Goal: Task Accomplishment & Management: Use online tool/utility

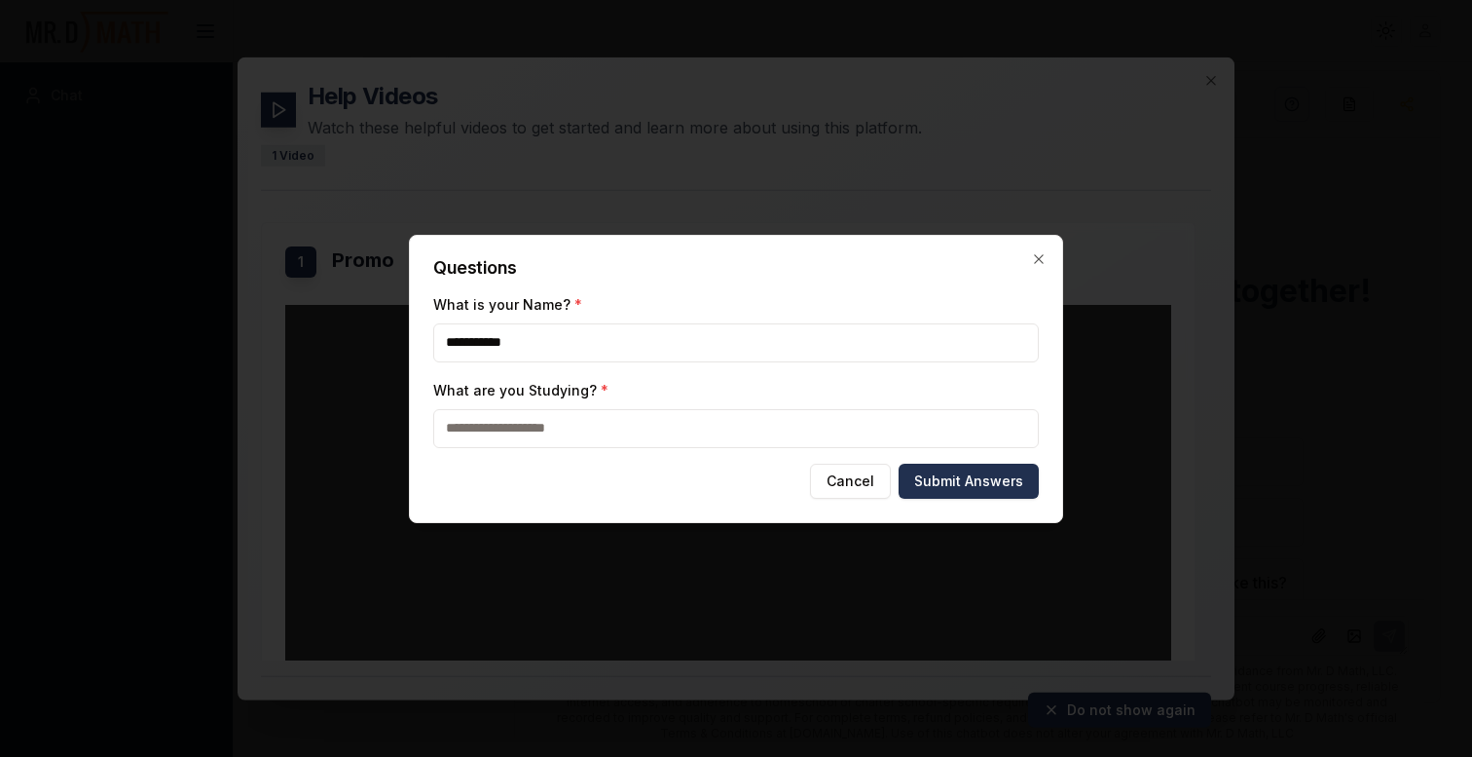
type input "**********"
click at [601, 385] on span "*" at bounding box center [605, 390] width 8 height 17
click at [594, 409] on input "What are you Studying? *" at bounding box center [736, 428] width 606 height 39
click at [601, 389] on span "*" at bounding box center [605, 390] width 8 height 17
click at [594, 409] on input "What are you Studying? *" at bounding box center [736, 428] width 606 height 39
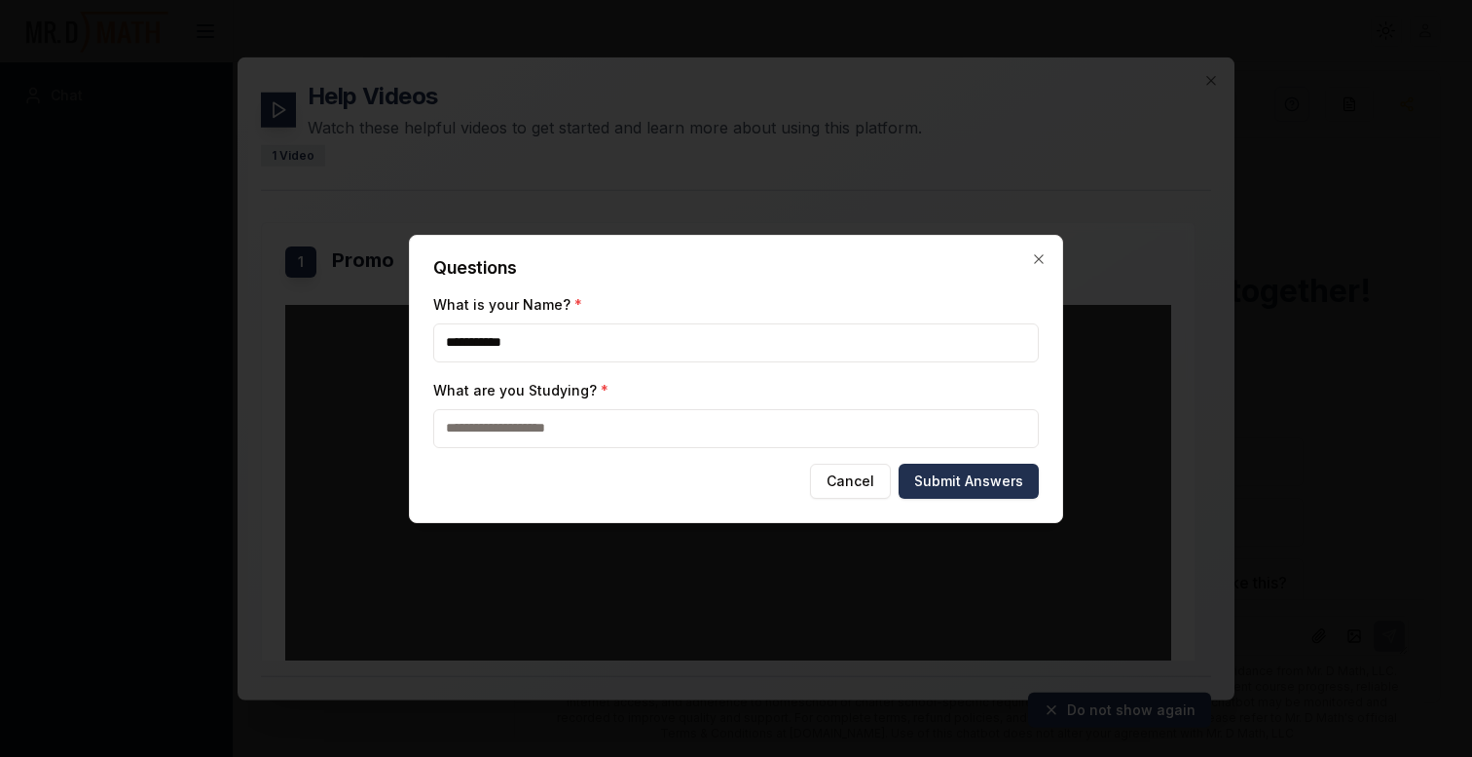
click at [592, 411] on input "What are you Studying? *" at bounding box center [736, 428] width 606 height 39
type input "********"
click at [963, 481] on button "Submit Answers" at bounding box center [969, 481] width 140 height 35
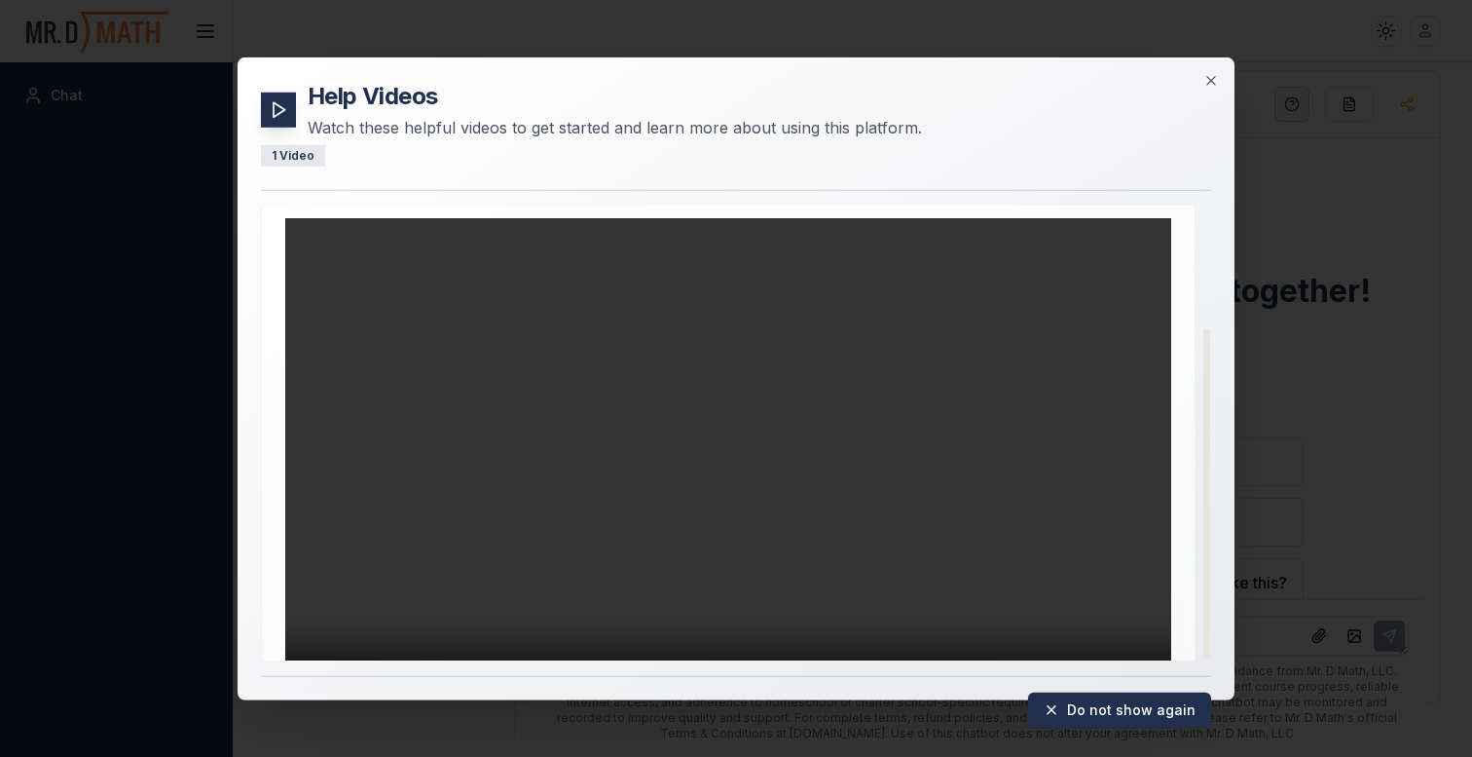
scroll to position [167, 0]
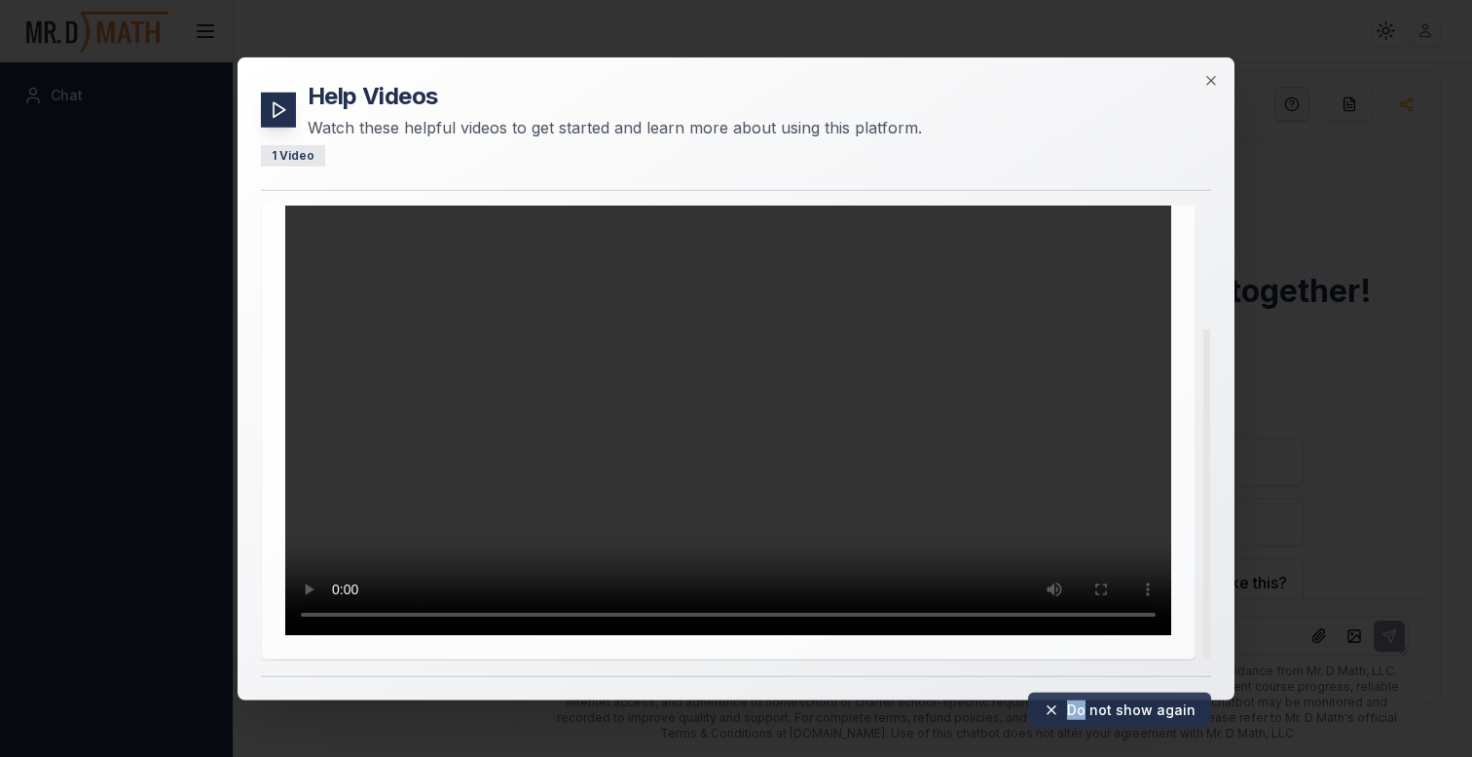
click at [1059, 704] on icon at bounding box center [1052, 709] width 16 height 16
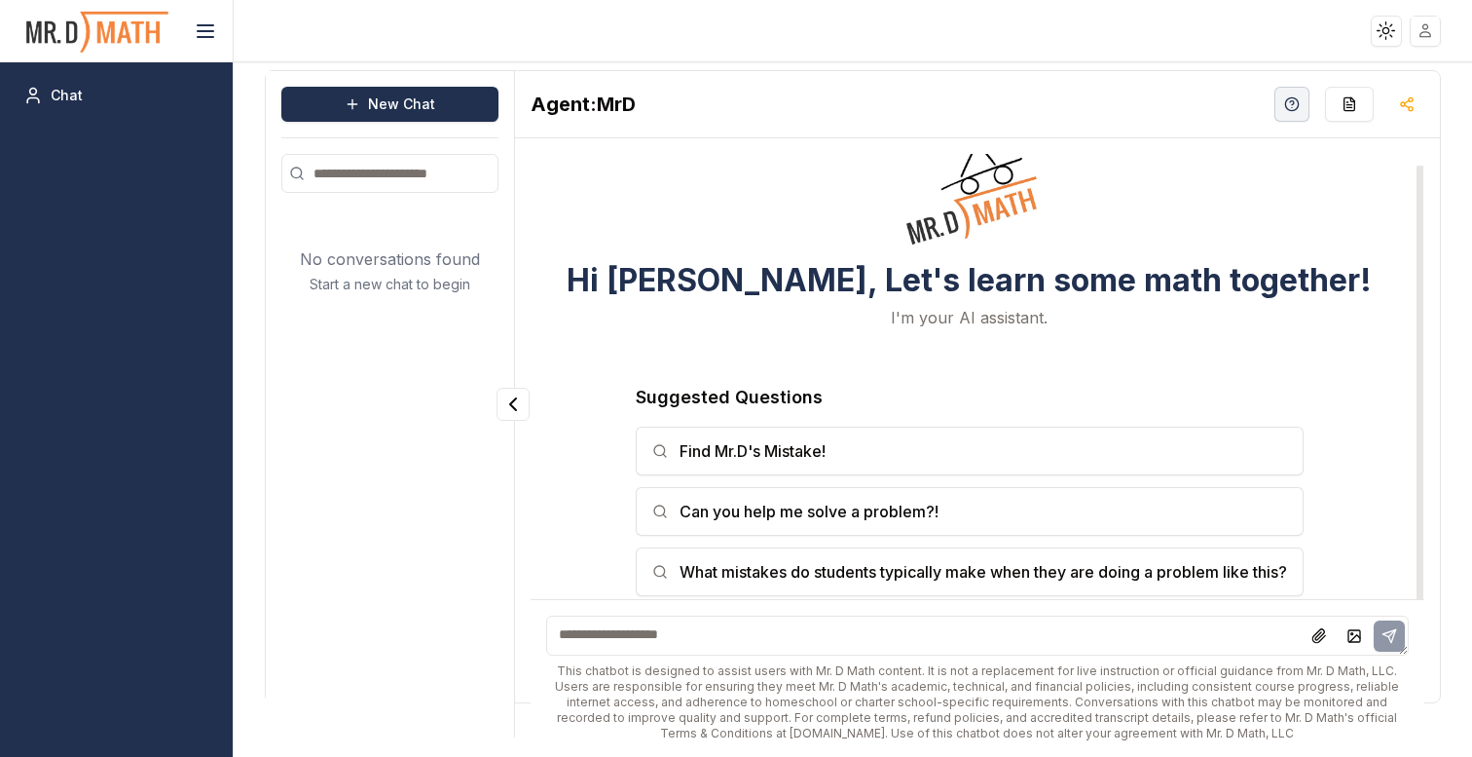
scroll to position [9, 0]
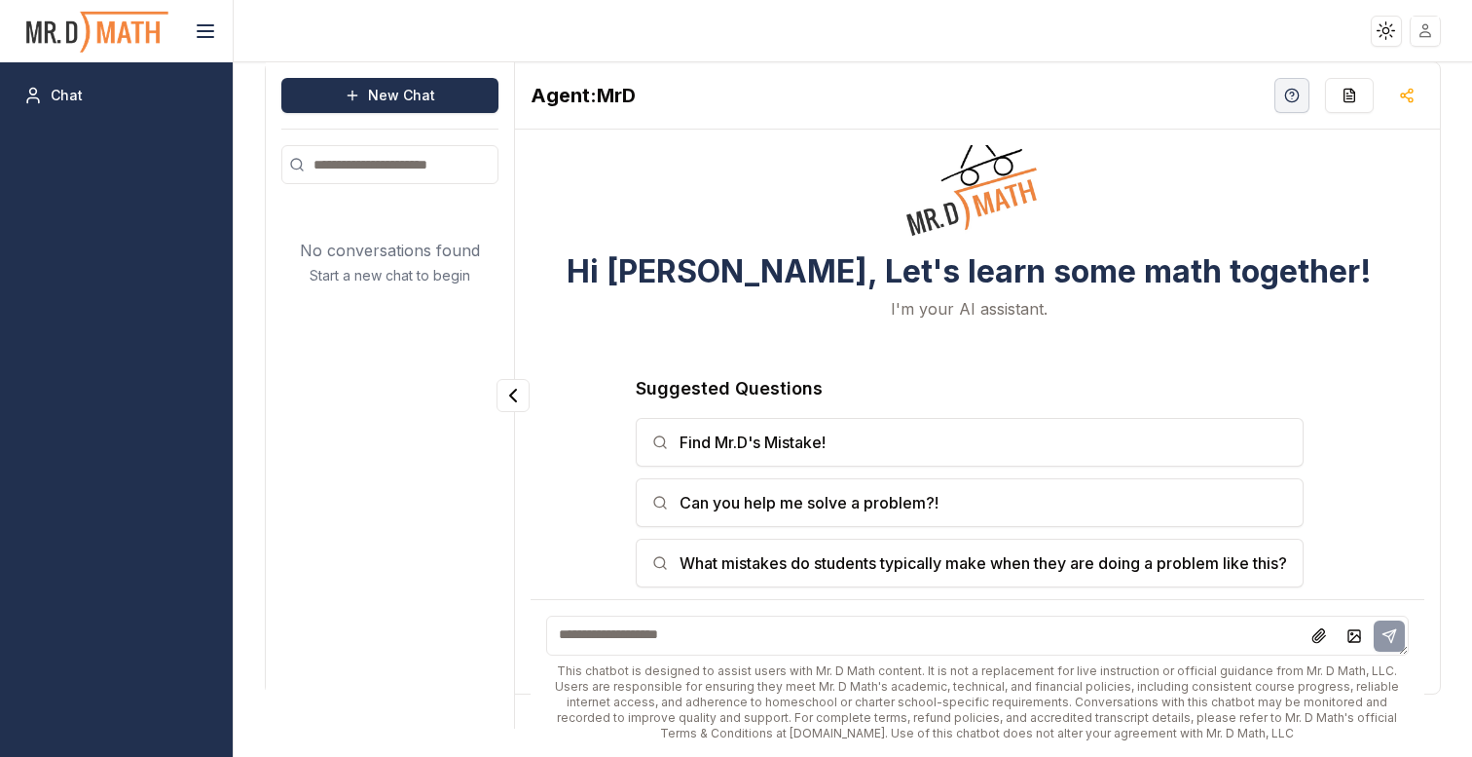
click at [684, 645] on textarea at bounding box center [977, 635] width 863 height 40
type textarea "***"
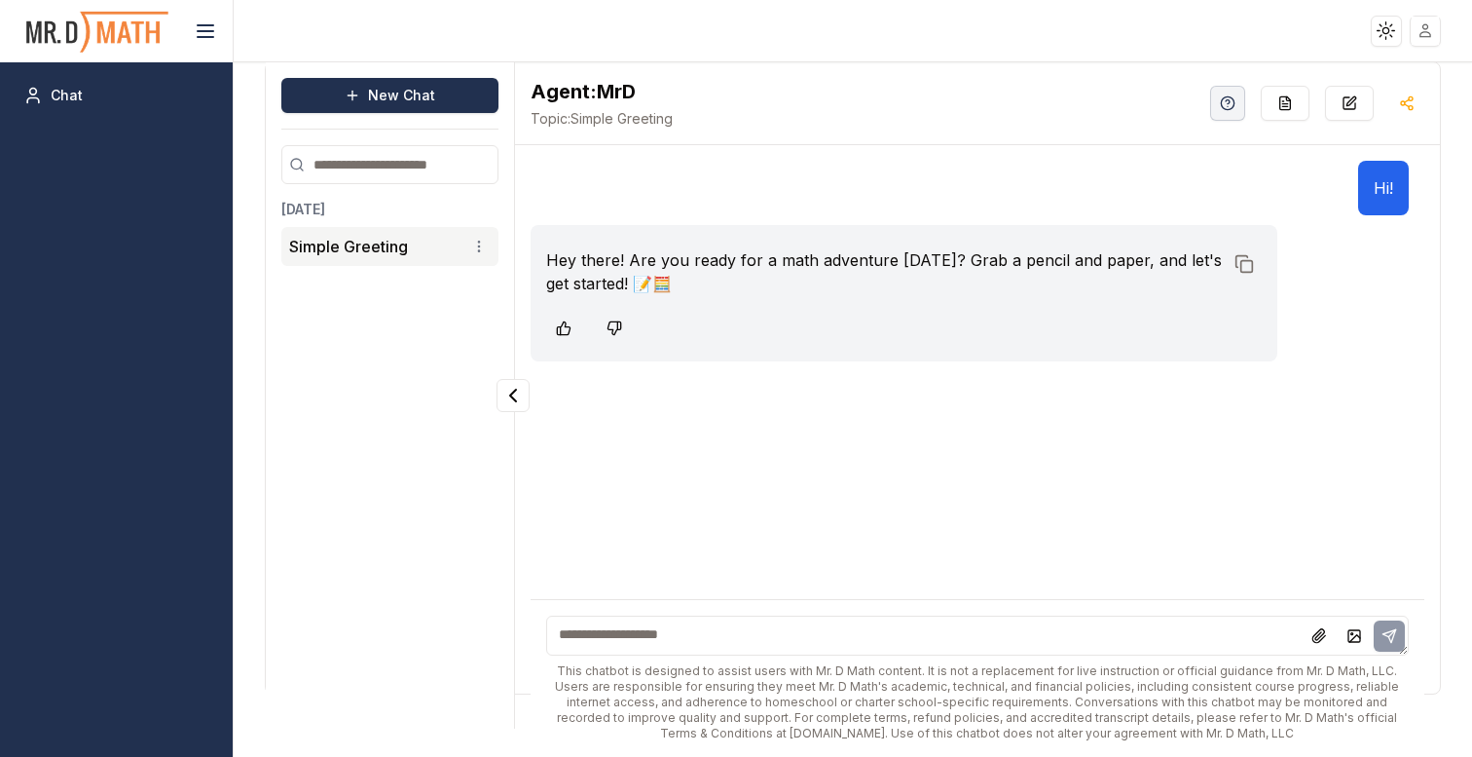
scroll to position [24, 0]
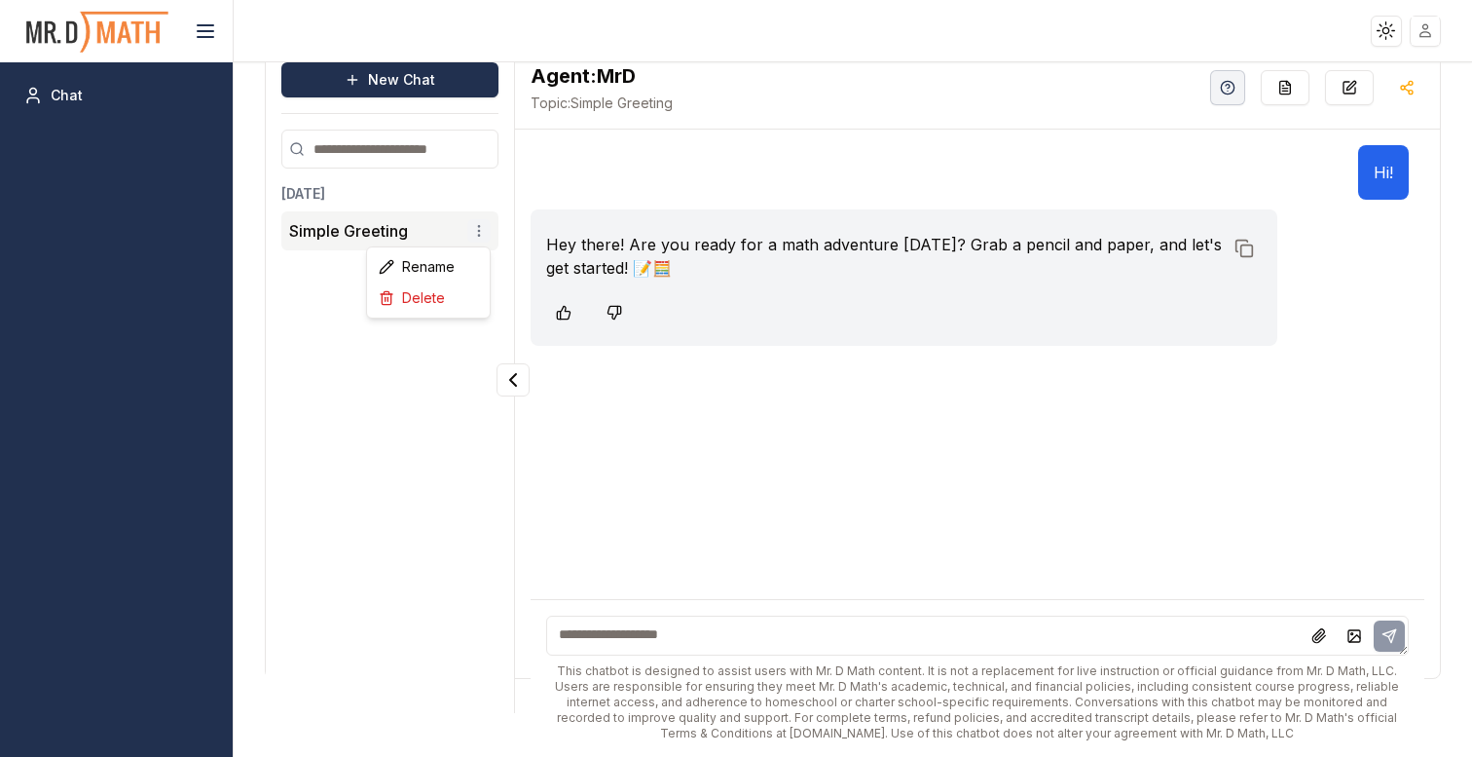
click at [479, 227] on html "Toggle theme Toggle user menu Chat New Chat [DATE] Simple Greeting Agent: MrD T…" at bounding box center [736, 378] width 1472 height 757
click at [346, 401] on html "Toggle theme Toggle user menu Chat New Chat [DATE] Simple Greeting Agent: MrD T…" at bounding box center [736, 378] width 1472 height 757
click at [354, 391] on div "[DATE] Simple Greeting" at bounding box center [389, 429] width 217 height 491
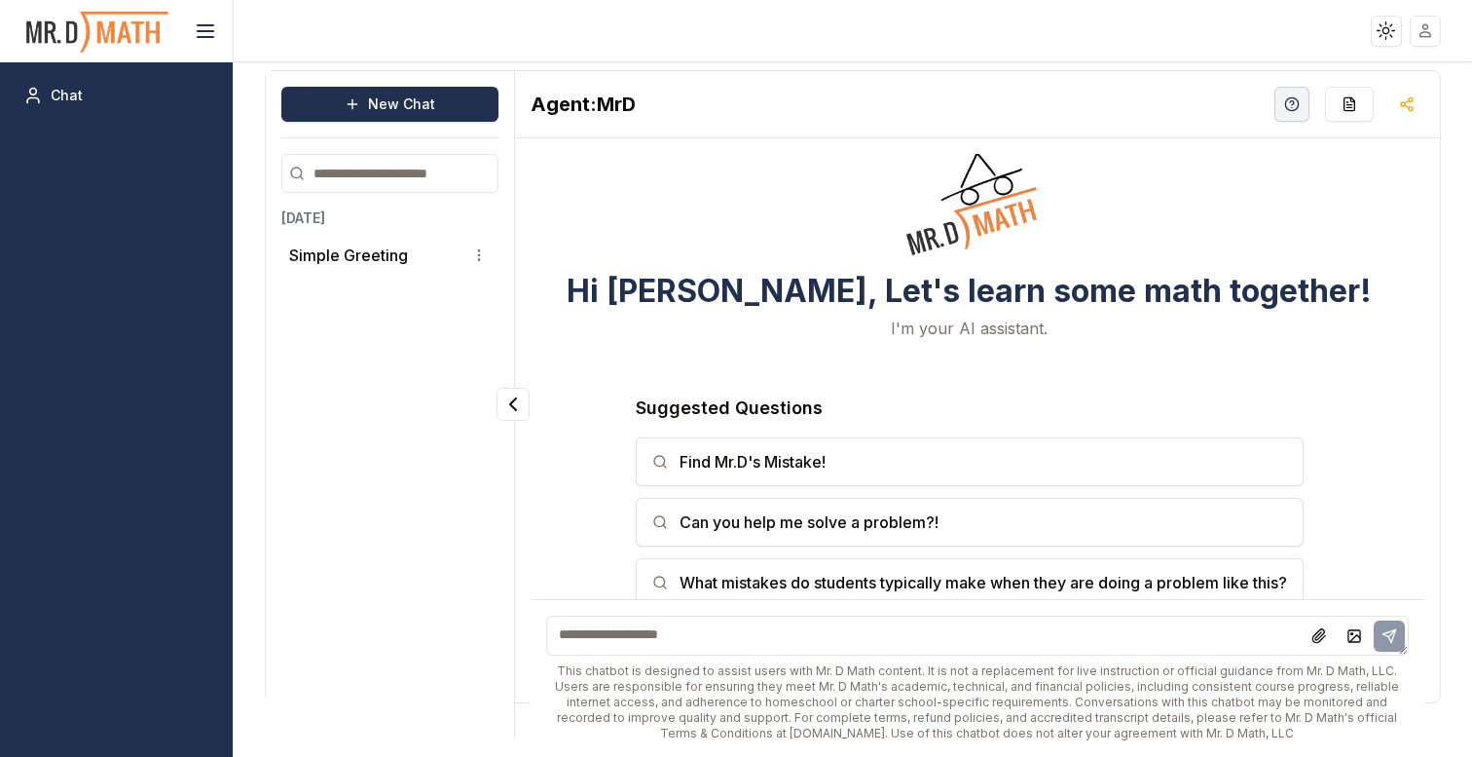
click at [468, 7] on header "Toggle theme Toggle user menu" at bounding box center [736, 31] width 1472 height 62
